Goal: Transaction & Acquisition: Purchase product/service

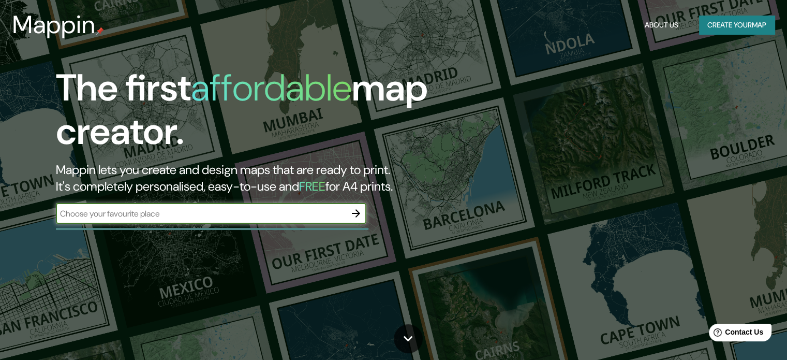
click at [163, 216] on input "text" at bounding box center [201, 213] width 290 height 12
type input "[GEOGRAPHIC_DATA]"
drag, startPoint x: 356, startPoint y: 208, endPoint x: 493, endPoint y: 95, distance: 177.5
click at [356, 208] on icon "button" at bounding box center [356, 213] width 12 height 12
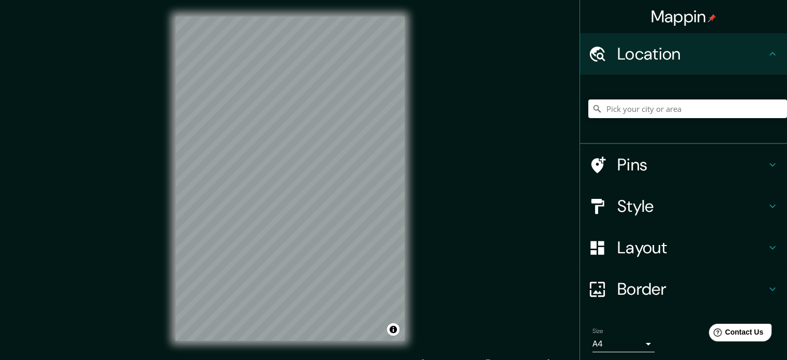
click at [716, 255] on h4 "Layout" at bounding box center [691, 247] width 149 height 21
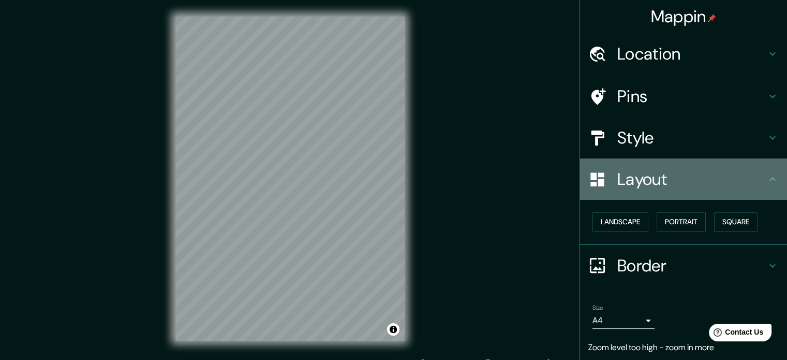
click at [621, 176] on h4 "Layout" at bounding box center [691, 179] width 149 height 21
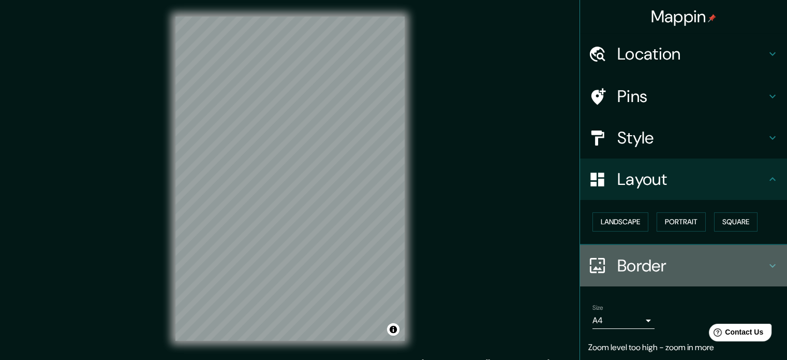
click at [647, 264] on h4 "Border" at bounding box center [691, 265] width 149 height 21
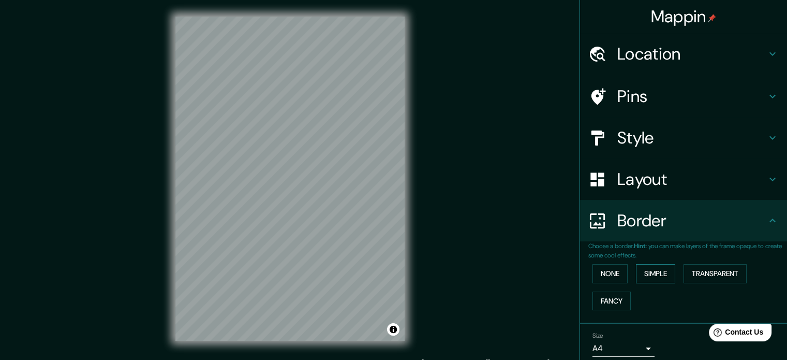
click at [660, 273] on button "Simple" at bounding box center [655, 273] width 39 height 19
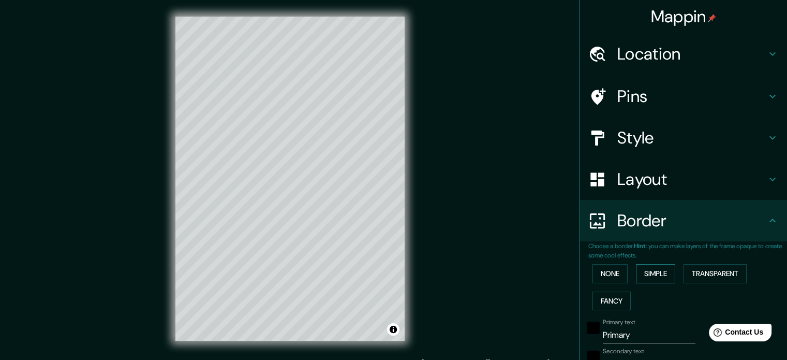
click at [660, 273] on button "Simple" at bounding box center [655, 273] width 39 height 19
type input "177"
type input "35"
click at [602, 272] on button "None" at bounding box center [609, 273] width 35 height 19
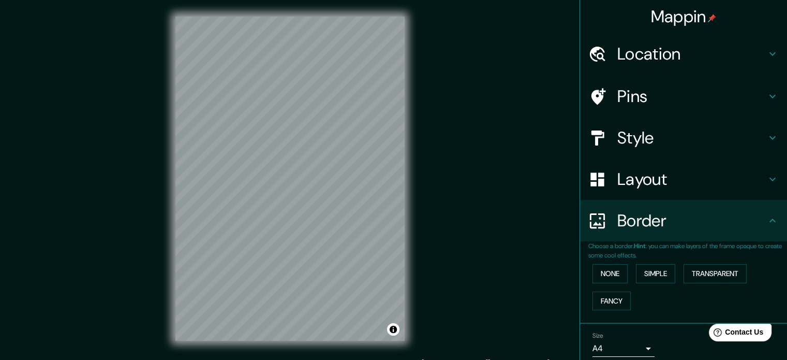
click at [646, 48] on h4 "Location" at bounding box center [691, 53] width 149 height 21
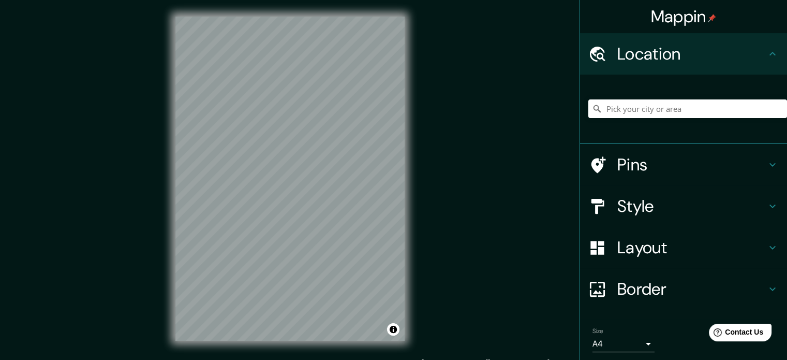
click at [631, 168] on h4 "Pins" at bounding box center [691, 164] width 149 height 21
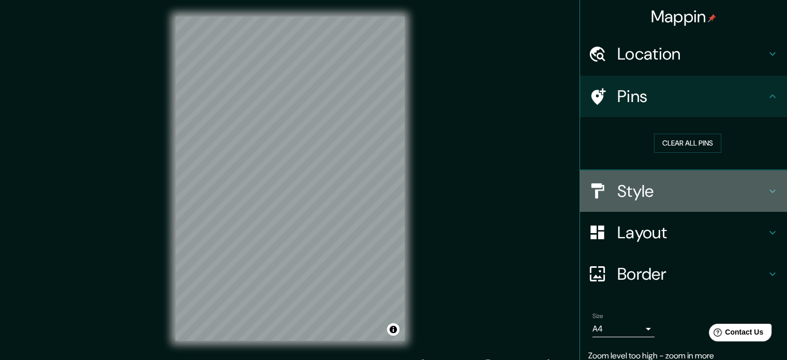
click at [633, 192] on h4 "Style" at bounding box center [691, 191] width 149 height 21
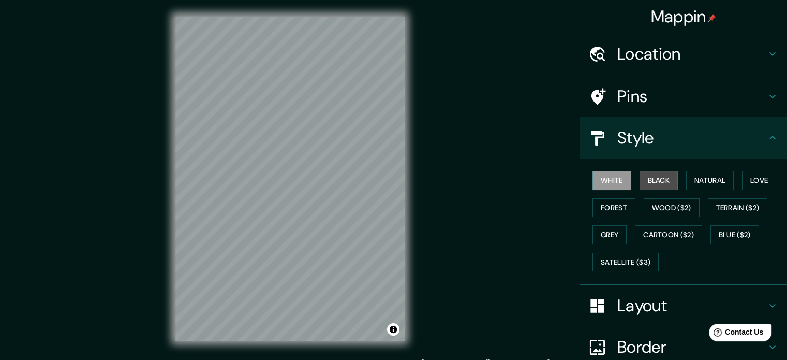
click at [651, 176] on button "Black" at bounding box center [658, 180] width 39 height 19
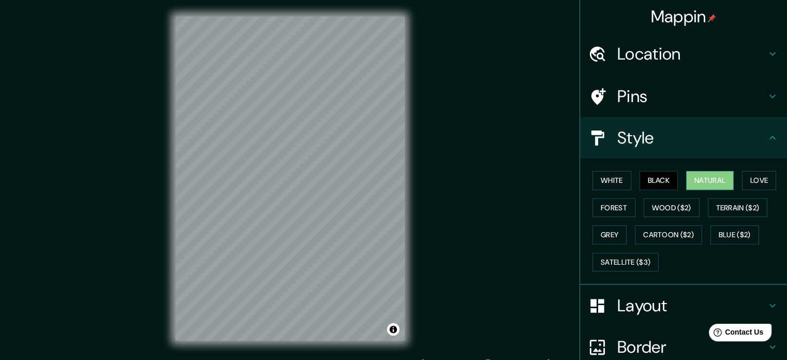
click at [712, 177] on button "Natural" at bounding box center [710, 180] width 48 height 19
click at [762, 181] on button "Love" at bounding box center [759, 180] width 34 height 19
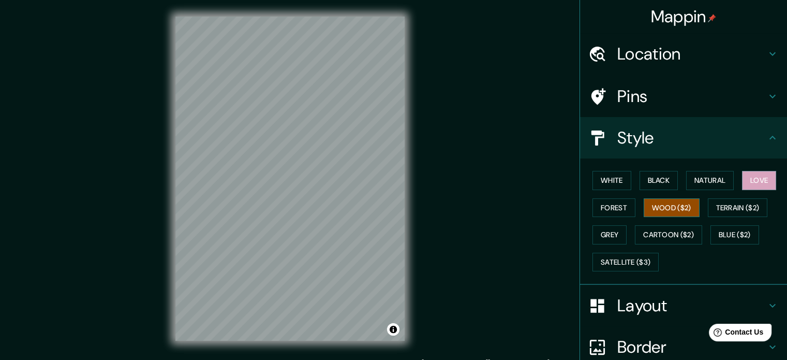
click at [666, 206] on button "Wood ($2)" at bounding box center [672, 207] width 56 height 19
click at [614, 209] on button "Forest" at bounding box center [613, 207] width 43 height 19
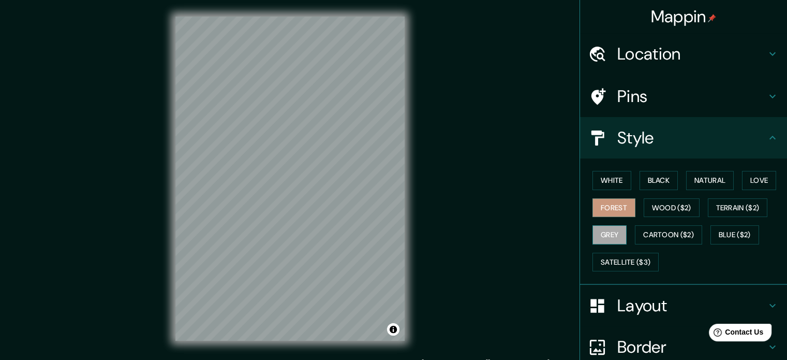
click at [603, 233] on button "Grey" at bounding box center [609, 234] width 34 height 19
click at [615, 187] on button "White" at bounding box center [611, 180] width 39 height 19
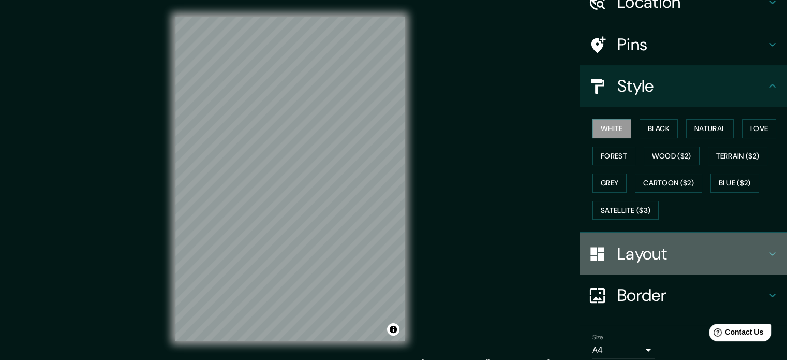
click at [643, 264] on div "Layout" at bounding box center [683, 253] width 207 height 41
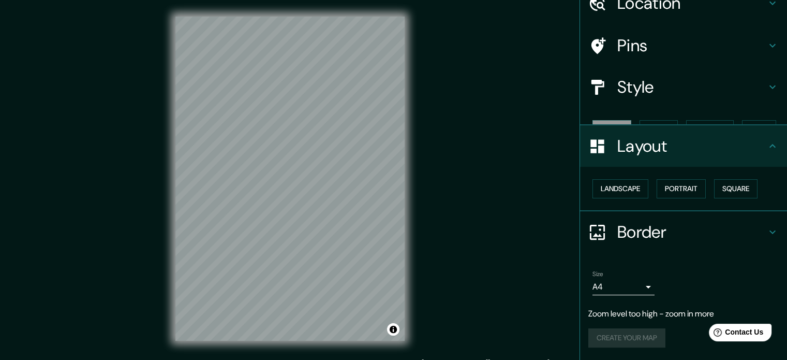
scroll to position [32, 0]
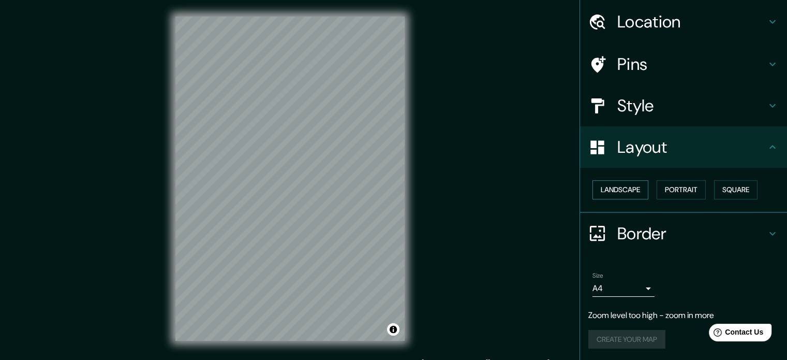
click at [627, 189] on button "Landscape" at bounding box center [620, 189] width 56 height 19
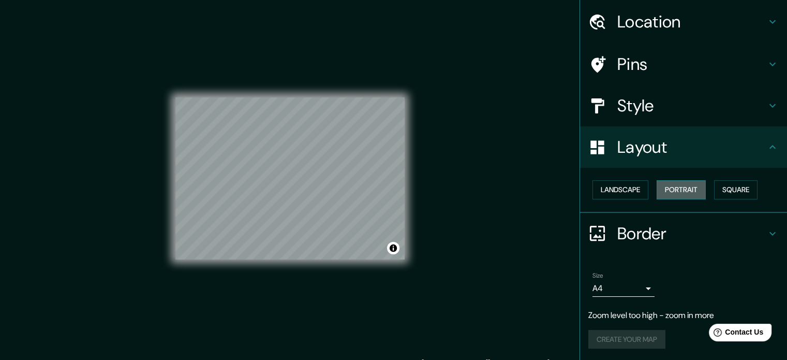
click at [679, 188] on button "Portrait" at bounding box center [681, 189] width 49 height 19
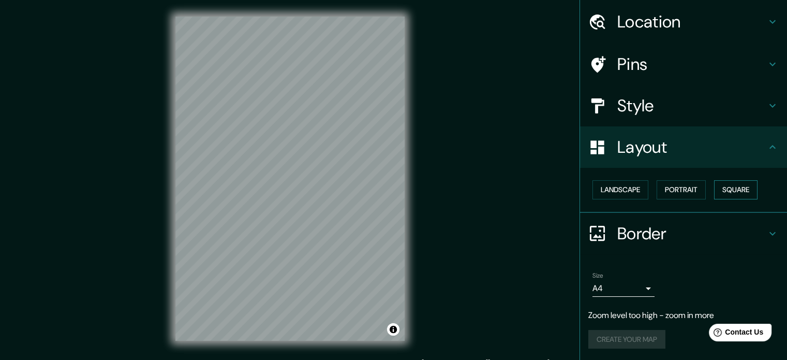
click at [721, 190] on button "Square" at bounding box center [735, 189] width 43 height 19
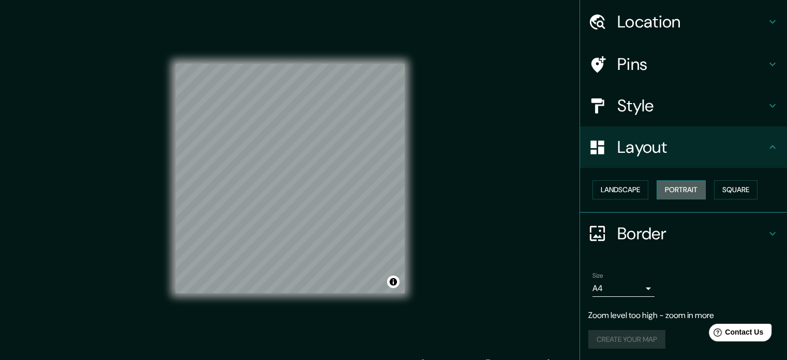
click at [695, 190] on button "Portrait" at bounding box center [681, 189] width 49 height 19
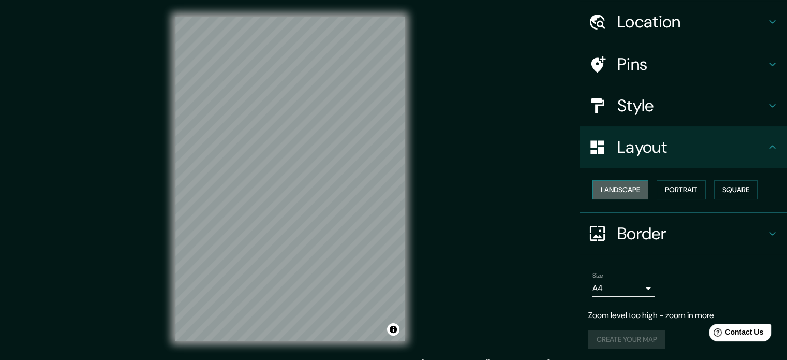
click at [638, 195] on button "Landscape" at bounding box center [620, 189] width 56 height 19
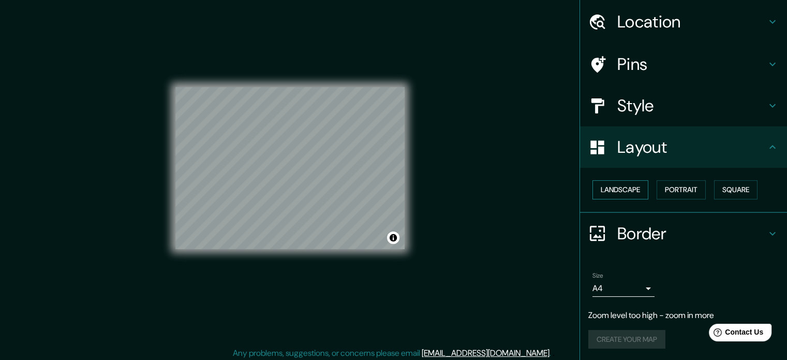
scroll to position [13, 0]
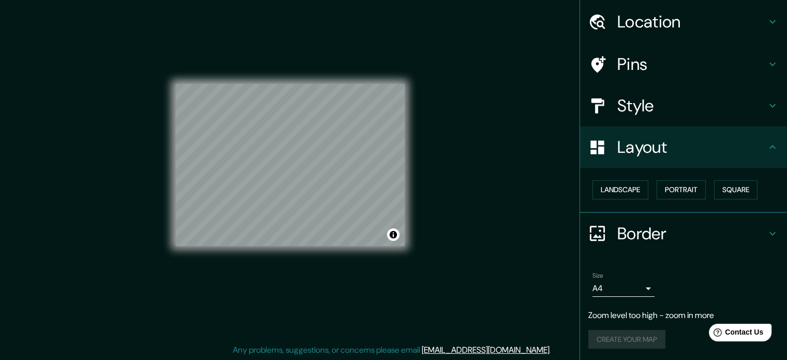
click at [630, 236] on h4 "Border" at bounding box center [691, 233] width 149 height 21
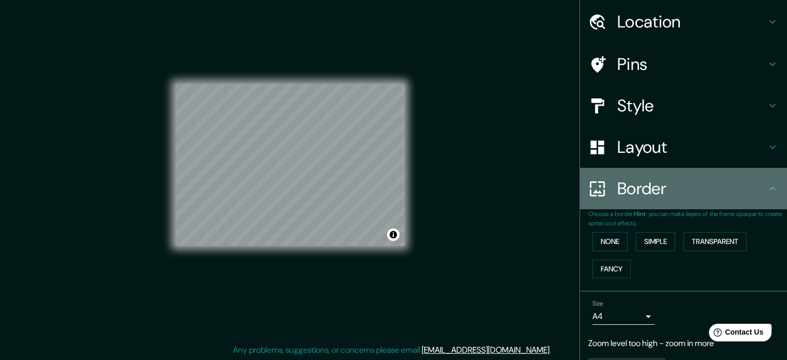
click at [643, 193] on h4 "Border" at bounding box center [691, 188] width 149 height 21
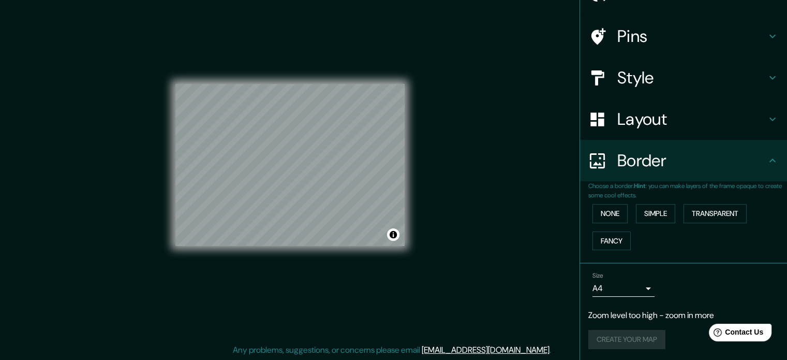
scroll to position [0, 0]
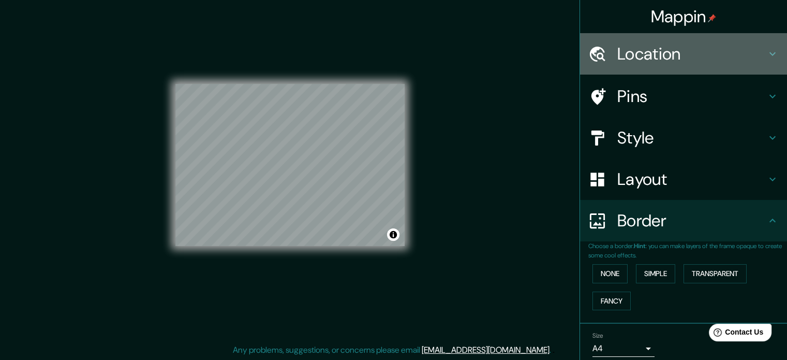
click at [632, 45] on h4 "Location" at bounding box center [691, 53] width 149 height 21
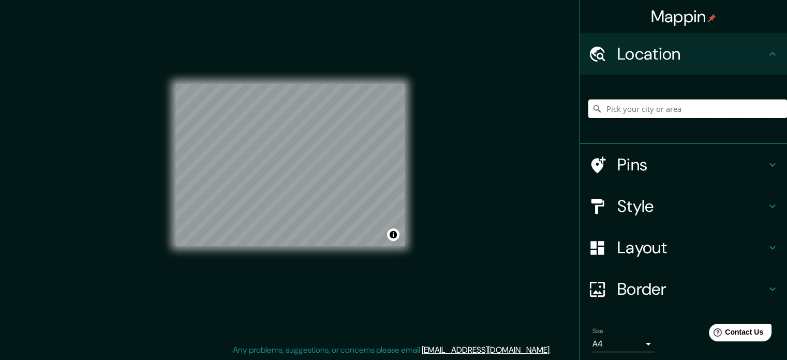
click at [645, 108] on input "Pick your city or area" at bounding box center [687, 108] width 199 height 19
type input "[GEOGRAPHIC_DATA]"
click at [633, 292] on h4 "Border" at bounding box center [691, 288] width 149 height 21
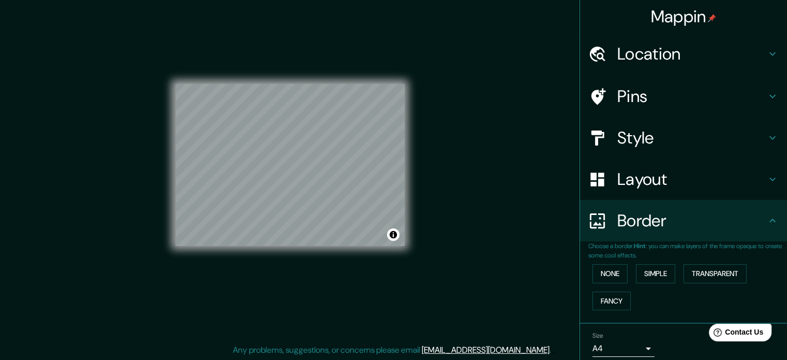
click at [636, 180] on h4 "Layout" at bounding box center [691, 179] width 149 height 21
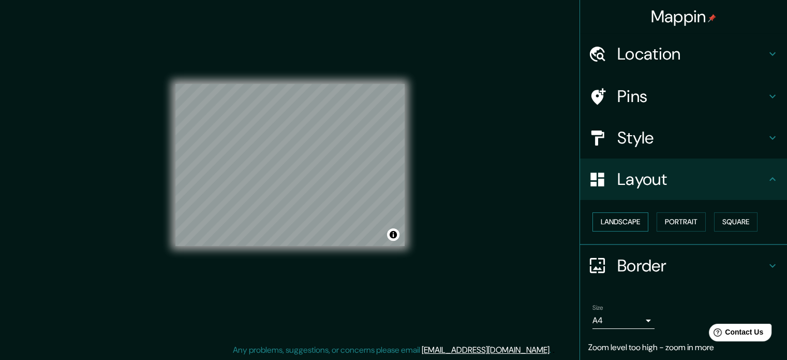
click at [619, 213] on button "Landscape" at bounding box center [620, 221] width 56 height 19
click at [681, 215] on button "Portrait" at bounding box center [681, 221] width 49 height 19
